Goal: Transaction & Acquisition: Subscribe to service/newsletter

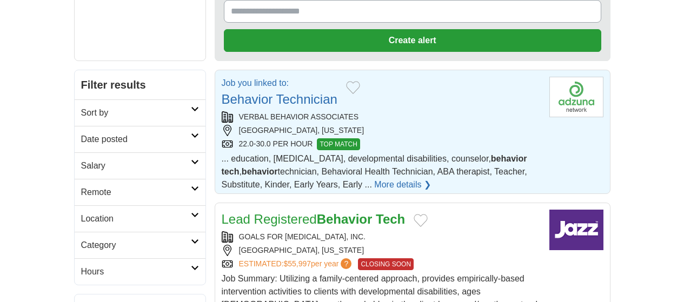
scroll to position [158, 0]
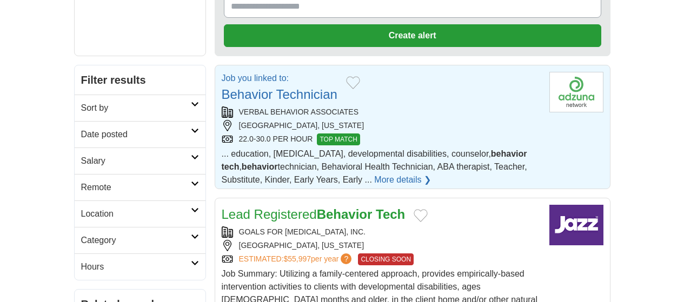
click at [259, 87] on link "Behavior Technician" at bounding box center [280, 94] width 116 height 15
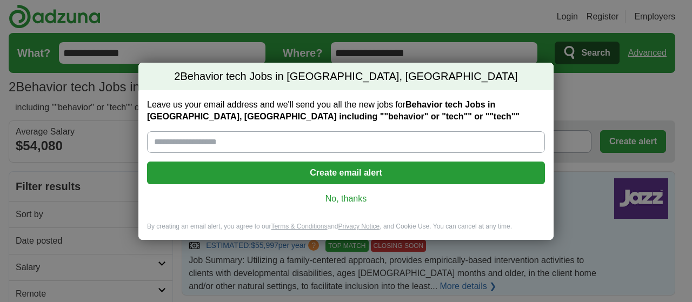
click at [247, 141] on input "Leave us your email address and we'll send you all the new jobs for Behavior te…" at bounding box center [346, 142] width 398 height 22
type input "**********"
click at [355, 176] on button "Create email alert" at bounding box center [346, 173] width 398 height 23
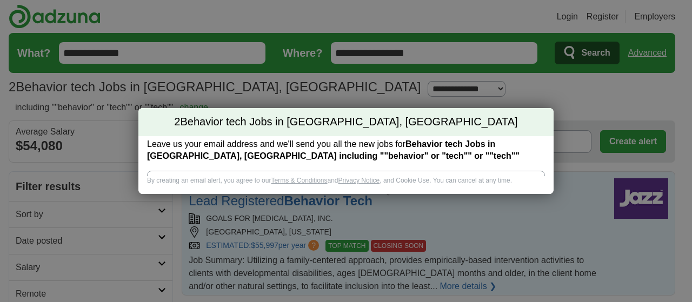
click at [355, 174] on div "**********" at bounding box center [345, 151] width 415 height 108
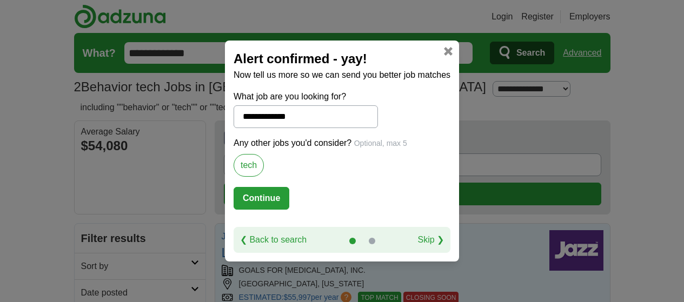
click at [271, 197] on button "Continue" at bounding box center [261, 198] width 56 height 23
select select "*"
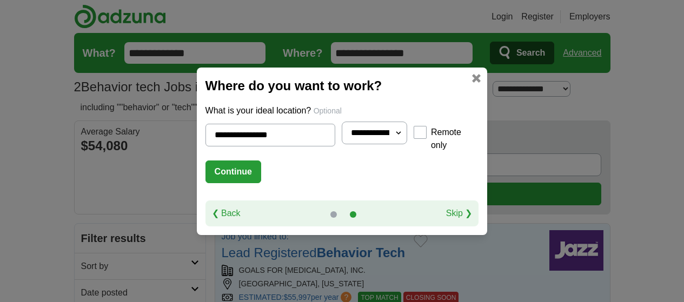
click at [225, 169] on button "Continue" at bounding box center [233, 172] width 56 height 23
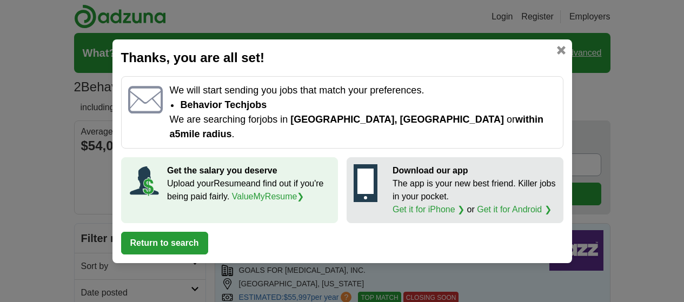
click at [569, 56] on div "Thanks, you are all set! We will start sending you jobs that match your prefere…" at bounding box center [341, 151] width 459 height 224
click at [562, 55] on link at bounding box center [561, 50] width 9 height 9
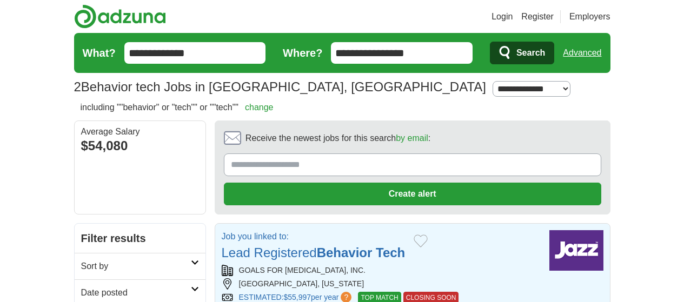
click at [554, 58] on button "Search" at bounding box center [522, 53] width 64 height 23
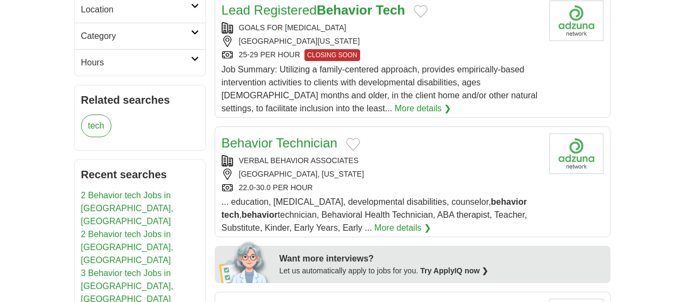
scroll to position [346, 0]
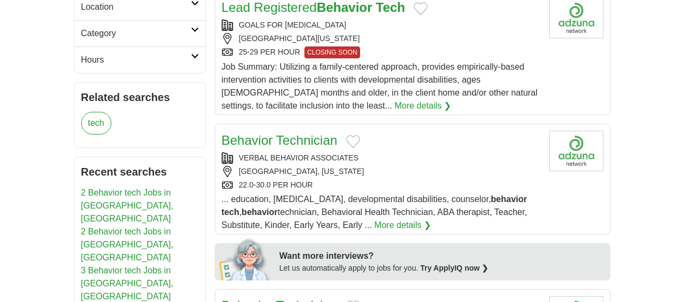
click at [273, 133] on link "Behavior Technician" at bounding box center [280, 140] width 116 height 15
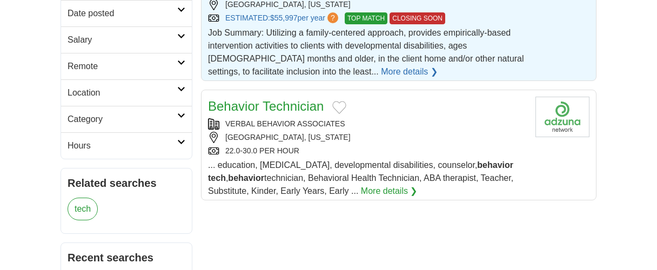
scroll to position [281, 0]
